Goal: Task Accomplishment & Management: Use online tool/utility

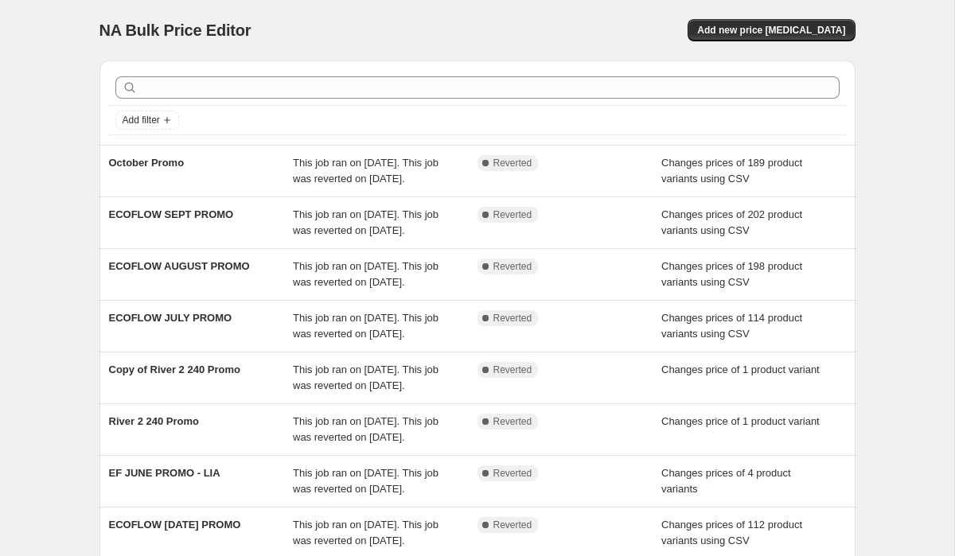
click at [899, 129] on div "NA Bulk Price Editor. This page is ready NA Bulk Price Editor Add new price cha…" at bounding box center [477, 384] width 954 height 768
click at [772, 31] on span "Add new price change job" at bounding box center [771, 30] width 148 height 13
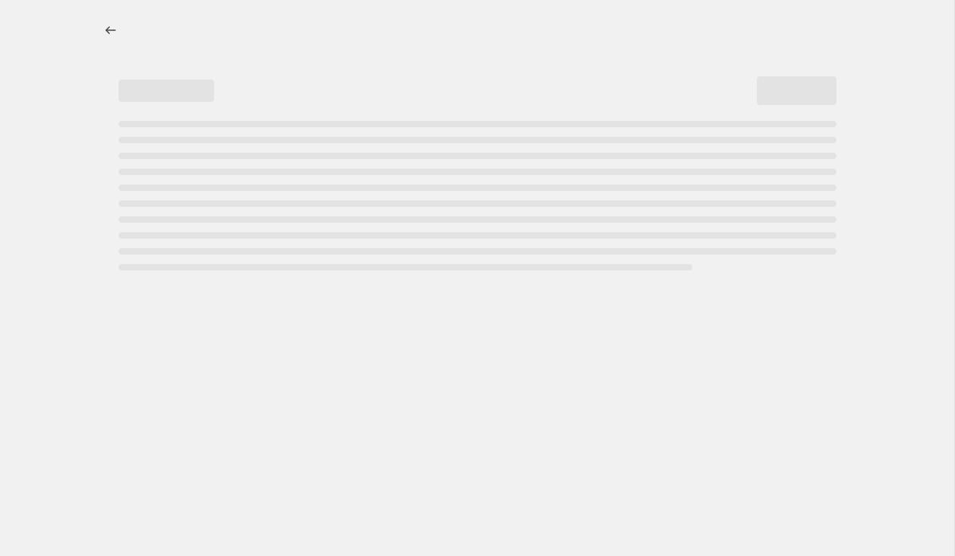
select select "percentage"
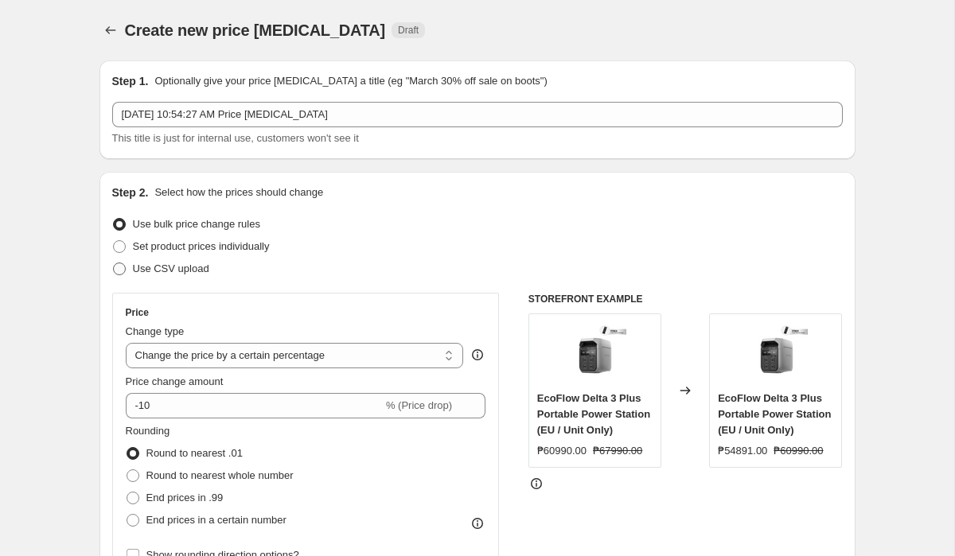
click at [127, 265] on label "Use CSV upload" at bounding box center [160, 269] width 97 height 22
click at [114, 263] on input "Use CSV upload" at bounding box center [113, 263] width 1 height 1
radio input "true"
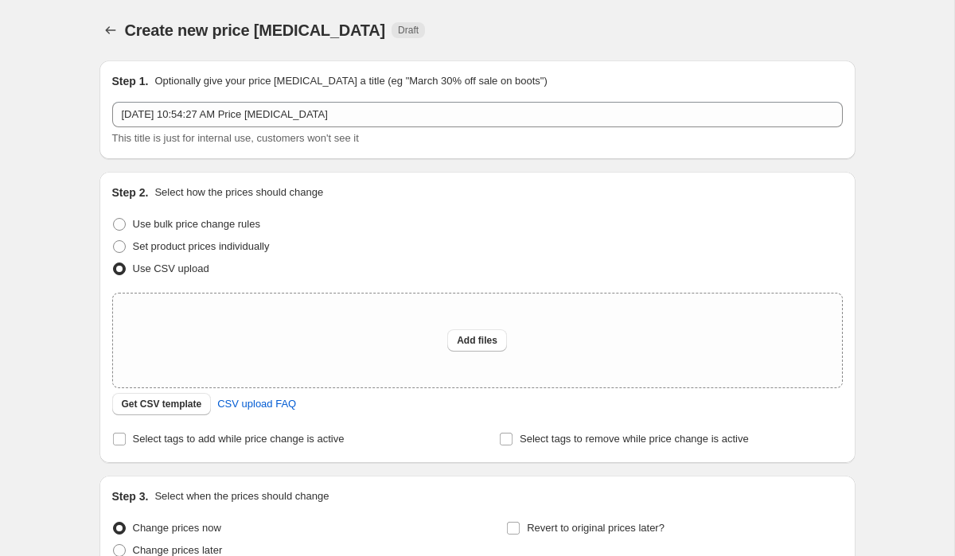
scroll to position [154, 0]
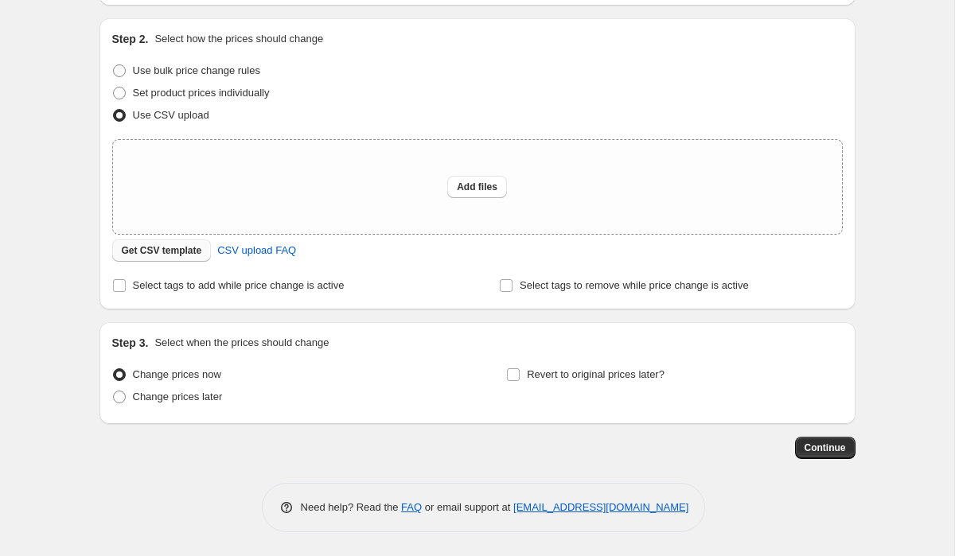
click at [151, 246] on span "Get CSV template" at bounding box center [162, 250] width 80 height 13
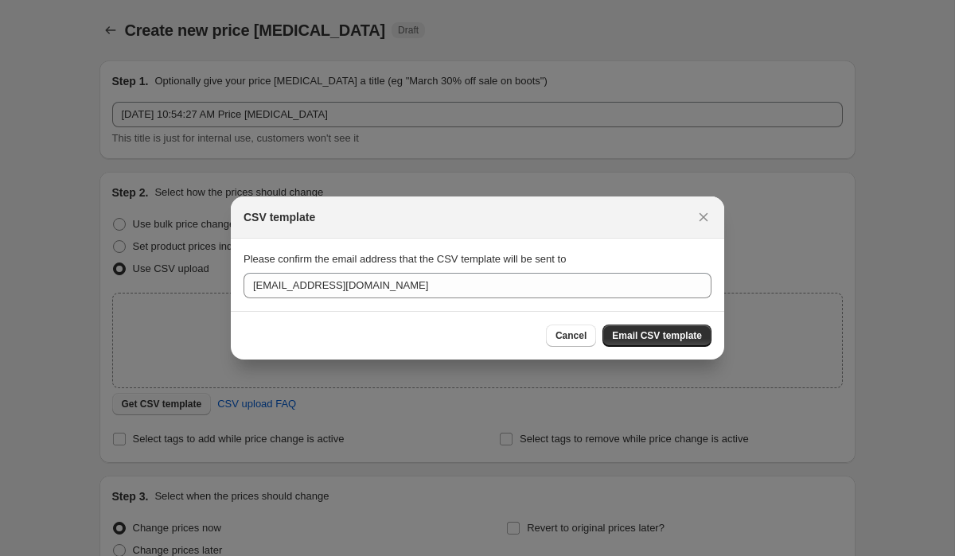
scroll to position [0, 0]
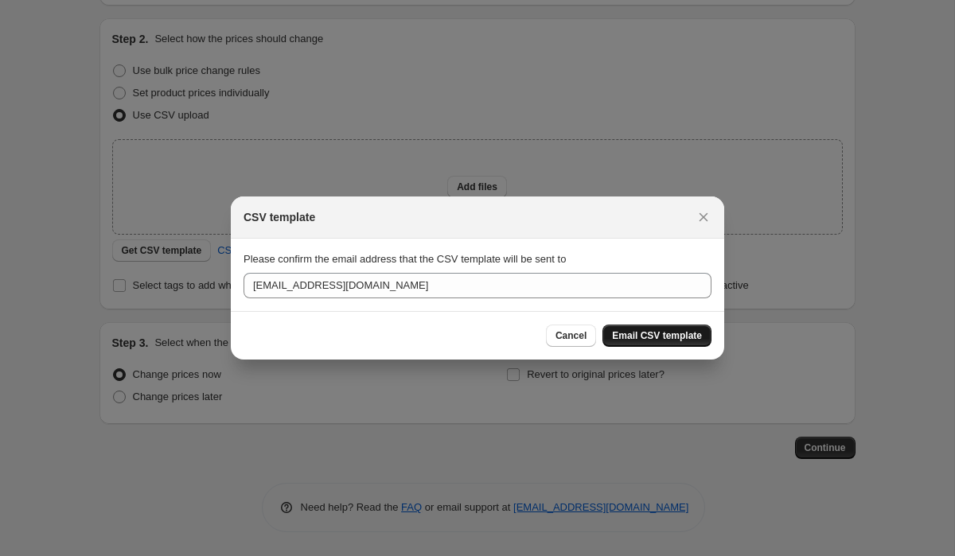
click at [636, 339] on span "Email CSV template" at bounding box center [657, 335] width 90 height 13
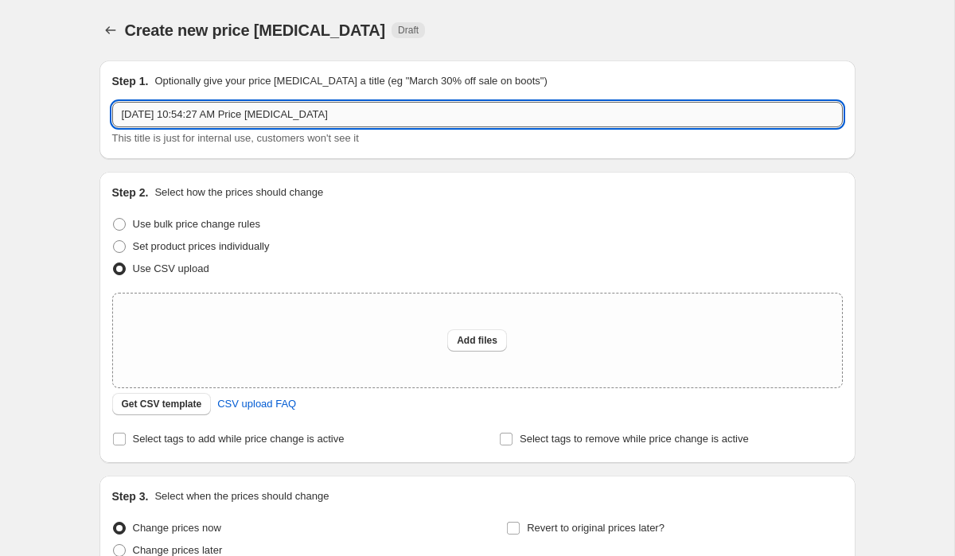
click at [387, 120] on input "Oct 1, 2025, 10:54:27 AM Price change job" at bounding box center [477, 114] width 730 height 25
type input "o"
type input "October Promo Final"
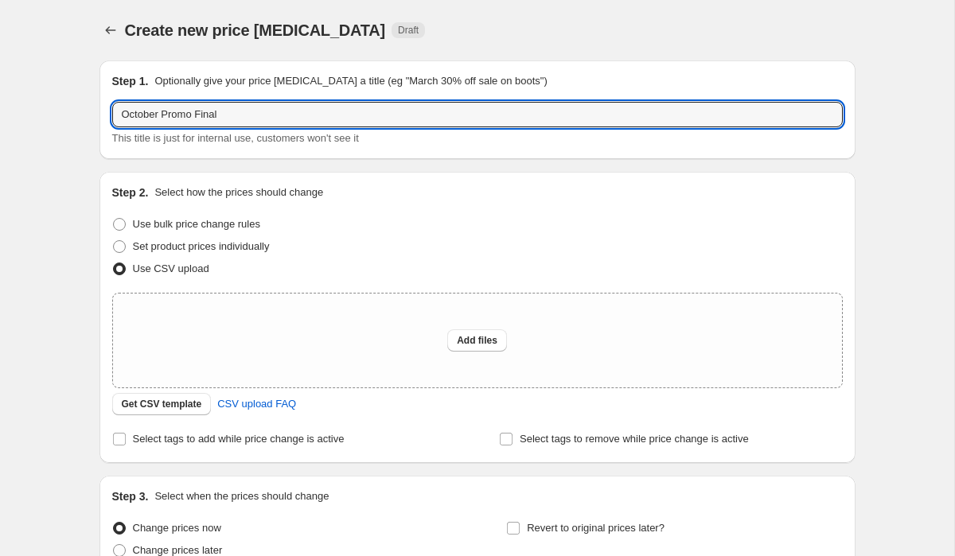
click at [877, 193] on div "Create new price change job. This page is ready Create new price change job Dra…" at bounding box center [477, 355] width 954 height 710
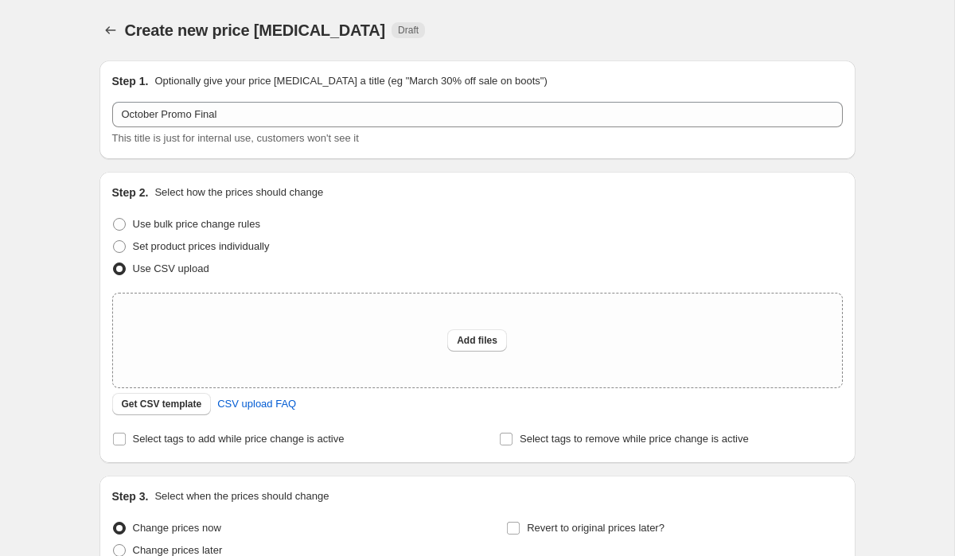
scroll to position [154, 0]
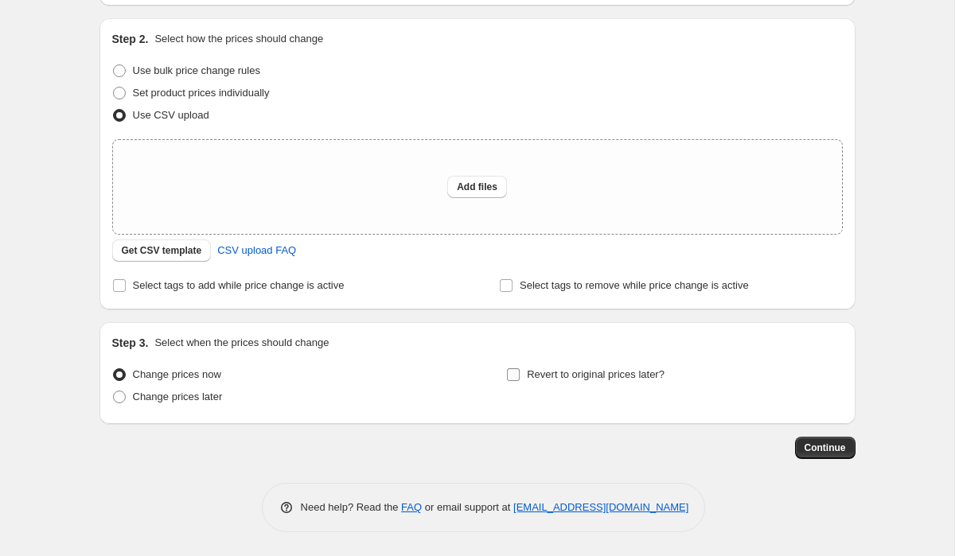
click at [522, 383] on label "Revert to original prices later?" at bounding box center [585, 375] width 158 height 22
click at [519, 381] on input "Revert to original prices later?" at bounding box center [513, 374] width 13 height 13
checkbox input "true"
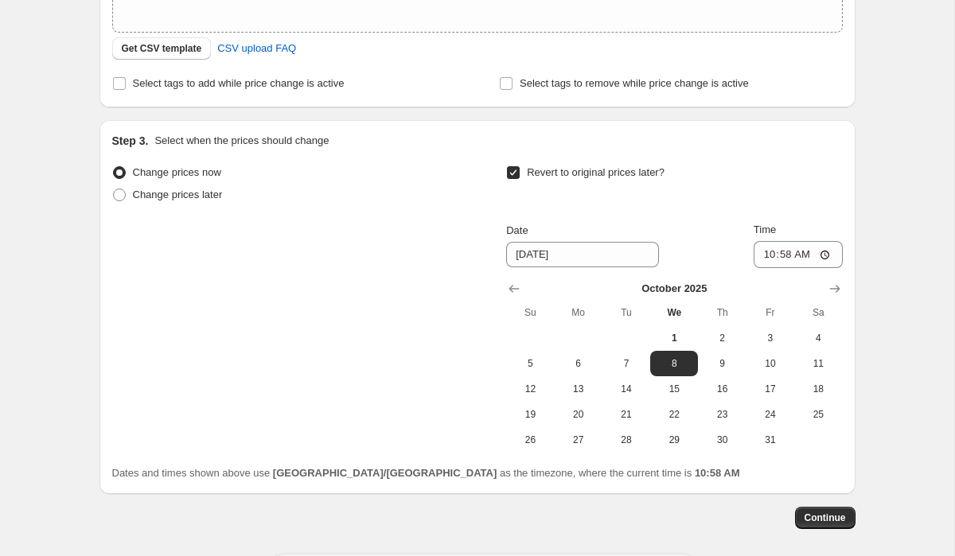
scroll to position [426, 0]
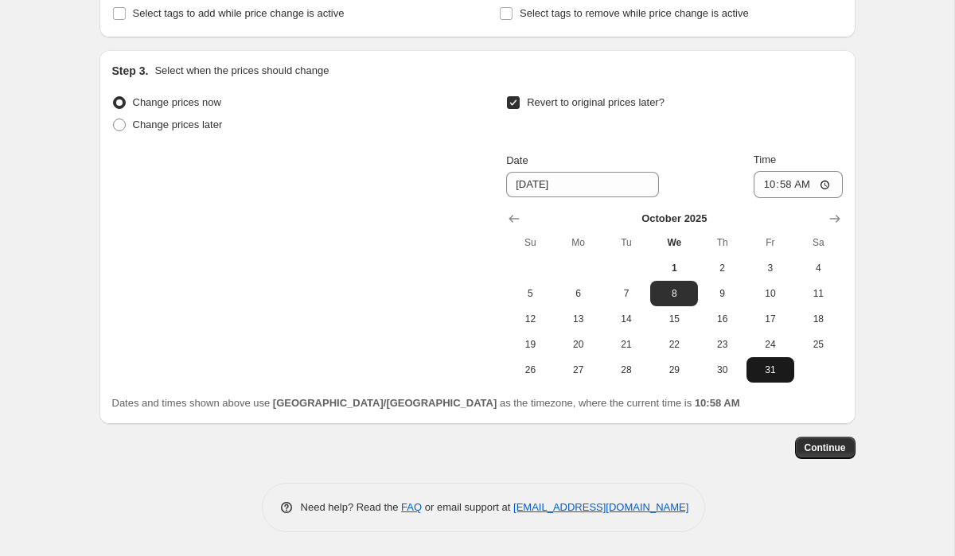
click at [772, 379] on button "31" at bounding box center [770, 369] width 48 height 25
type input "10/31/2025"
click at [764, 187] on input "10:58" at bounding box center [797, 184] width 89 height 27
type input "11:59"
click at [900, 170] on div "Create new price change job. This page is ready Create new price change job Dra…" at bounding box center [477, 65] width 954 height 982
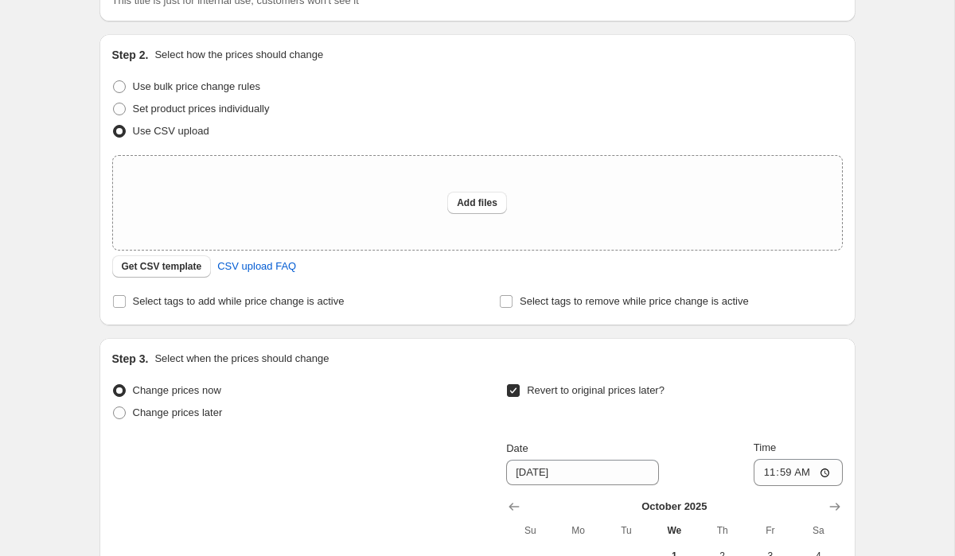
scroll to position [0, 0]
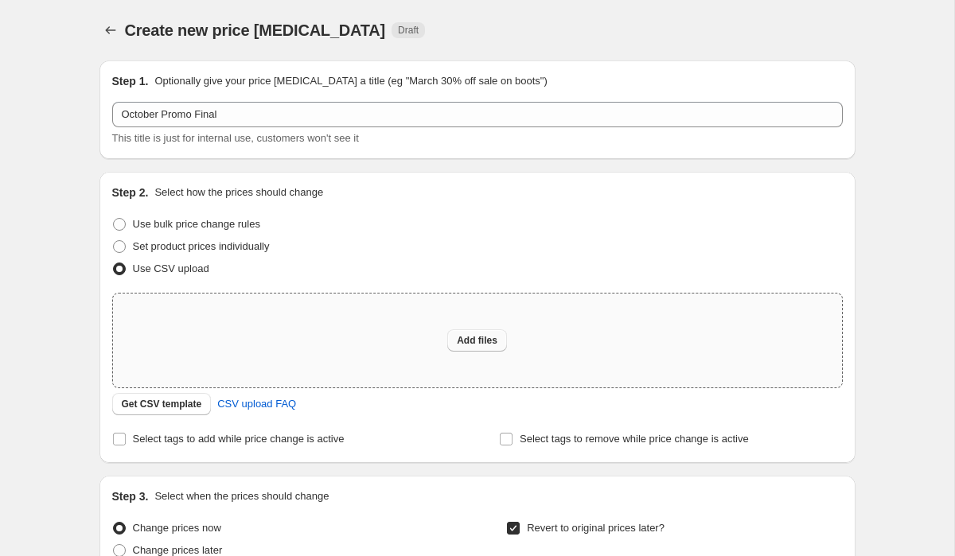
click at [473, 348] on button "Add files" at bounding box center [477, 340] width 60 height 22
type input "C:\fakepath\Ecoflow Exc. promo bluk final.csv"
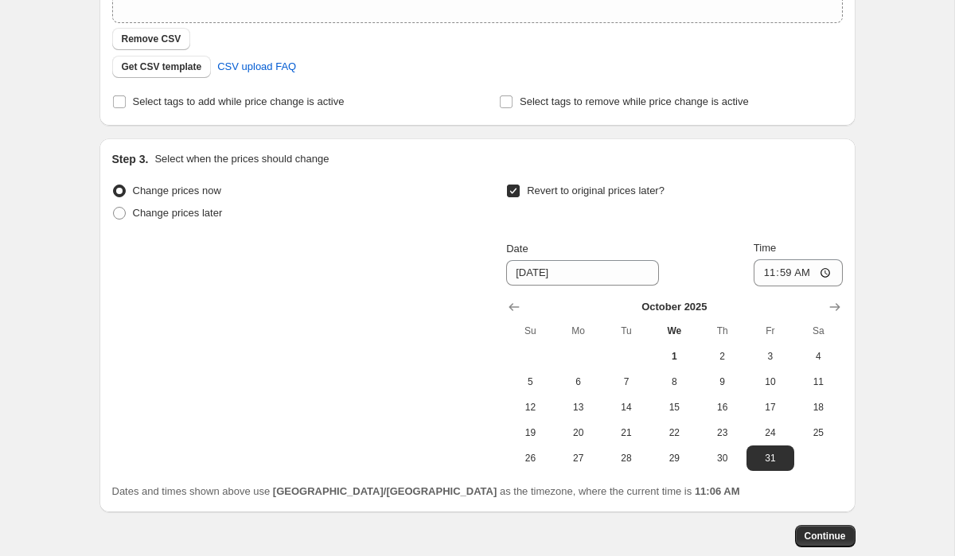
scroll to position [453, 0]
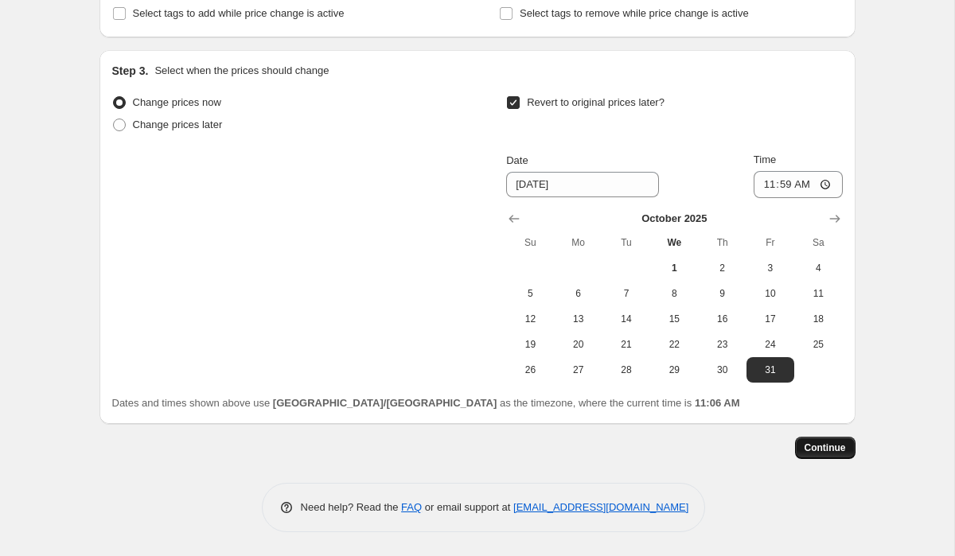
click at [823, 450] on span "Continue" at bounding box center [824, 448] width 41 height 13
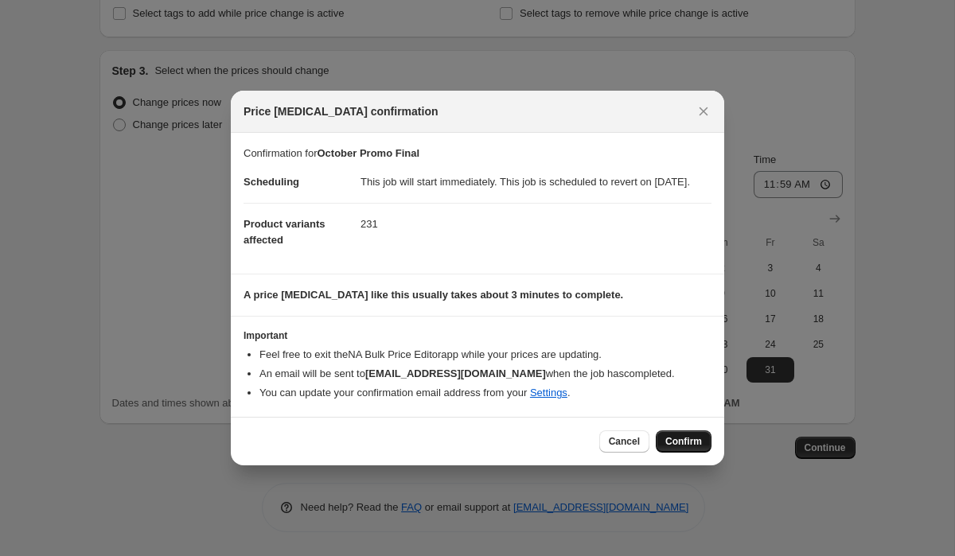
click at [682, 446] on span "Confirm" at bounding box center [683, 441] width 37 height 13
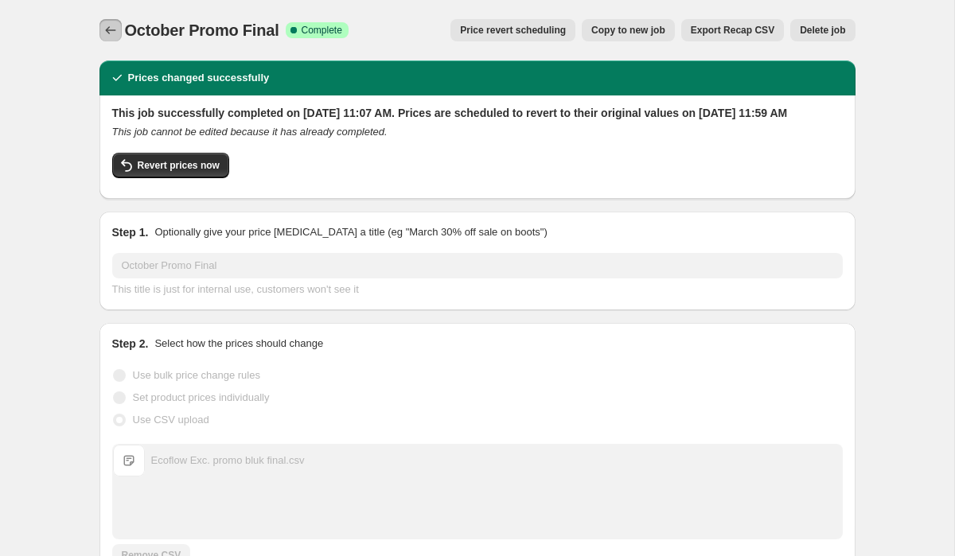
click at [101, 26] on button "Price change jobs" at bounding box center [110, 30] width 22 height 22
